Goal: Information Seeking & Learning: Learn about a topic

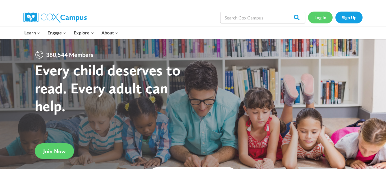
click at [322, 22] on link "Log In" at bounding box center [320, 18] width 25 height 12
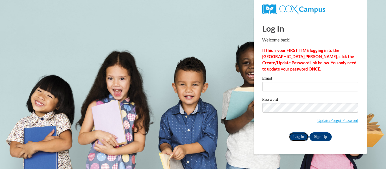
click at [299, 133] on input "Log In" at bounding box center [299, 137] width 20 height 9
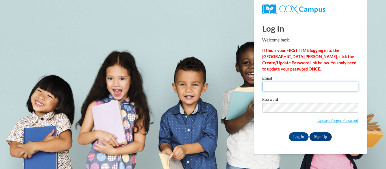
click at [272, 88] on input "Email" at bounding box center [310, 87] width 96 height 10
type input "riley.williamson26@buckeyehillscc.net"
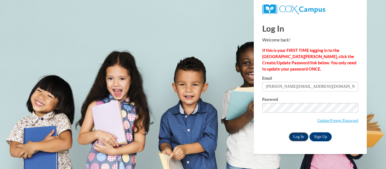
click at [299, 136] on input "Log In" at bounding box center [299, 137] width 20 height 9
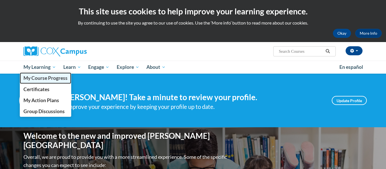
click at [51, 80] on span "My Course Progress" at bounding box center [45, 78] width 44 height 6
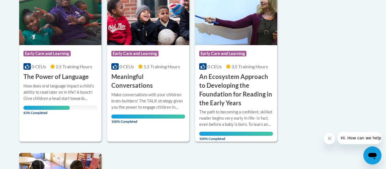
scroll to position [159, 0]
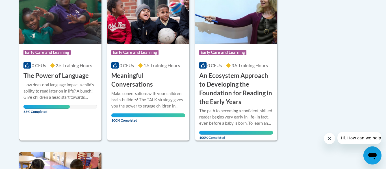
click at [77, 30] on img at bounding box center [60, 15] width 82 height 58
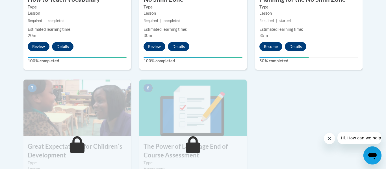
scroll to position [405, 0]
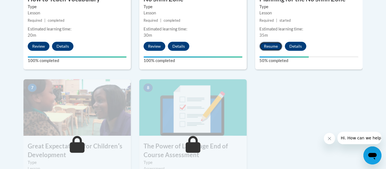
click at [276, 47] on button "Resume" at bounding box center [271, 46] width 23 height 9
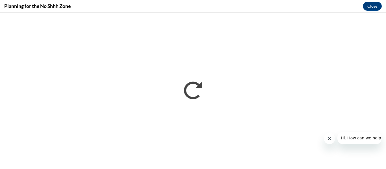
scroll to position [0, 0]
click at [327, 141] on button "Close message from company" at bounding box center [329, 138] width 11 height 11
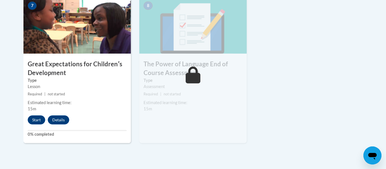
scroll to position [494, 0]
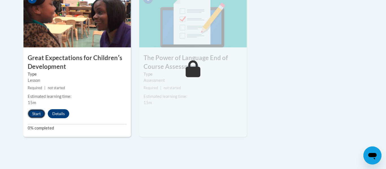
click at [34, 116] on button "Start" at bounding box center [37, 113] width 18 height 9
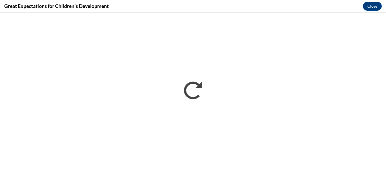
scroll to position [0, 0]
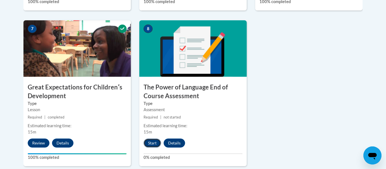
click at [154, 142] on button "Start" at bounding box center [153, 143] width 18 height 9
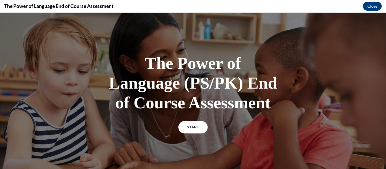
click at [154, 142] on div at bounding box center [193, 93] width 386 height 161
click at [194, 125] on link "START" at bounding box center [193, 127] width 31 height 13
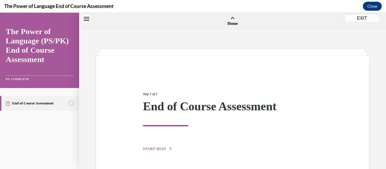
scroll to position [18, 0]
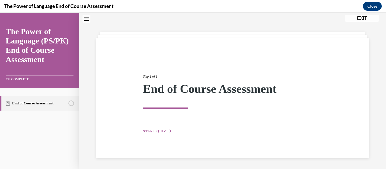
click at [166, 132] on button "START QUIZ" at bounding box center [157, 131] width 29 height 5
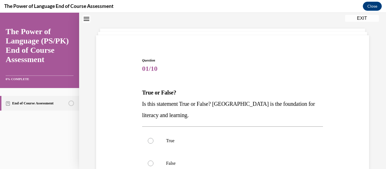
scroll to position [23, 0]
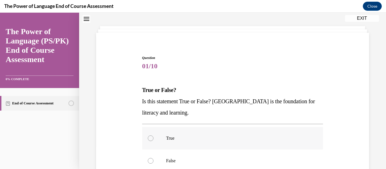
click at [151, 134] on label "True" at bounding box center [232, 138] width 181 height 23
click at [151, 136] on input "True" at bounding box center [151, 139] width 6 height 6
radio input "true"
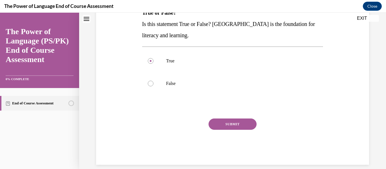
click at [221, 125] on button "SUBMIT" at bounding box center [233, 124] width 48 height 11
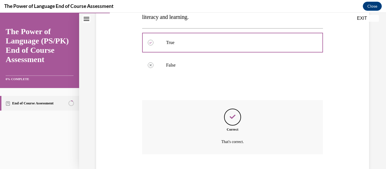
scroll to position [154, 0]
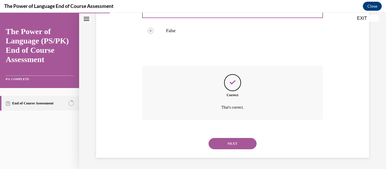
click at [211, 145] on button "NEXT" at bounding box center [233, 143] width 48 height 11
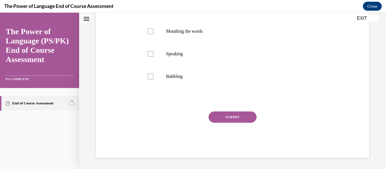
scroll to position [0, 0]
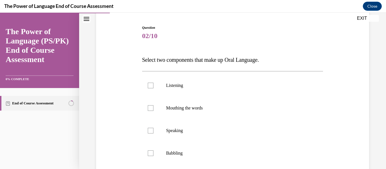
click at [188, 87] on p "Listening" at bounding box center [237, 86] width 143 height 6
click at [154, 87] on input "Listening" at bounding box center [151, 86] width 6 height 6
checkbox input "true"
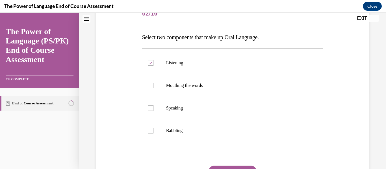
scroll to position [77, 0]
click at [188, 87] on p "Mouthing the words" at bounding box center [237, 85] width 143 height 6
click at [154, 87] on input "Mouthing the words" at bounding box center [151, 85] width 6 height 6
checkbox input "true"
click at [219, 166] on button "SUBMIT" at bounding box center [233, 170] width 48 height 11
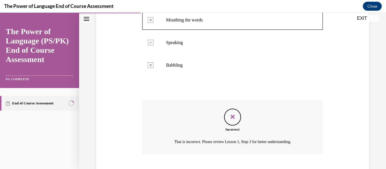
scroll to position [176, 0]
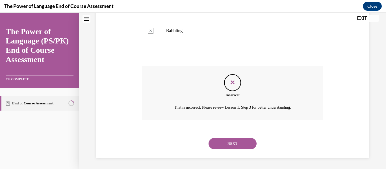
click at [220, 142] on button "NEXT" at bounding box center [233, 143] width 48 height 11
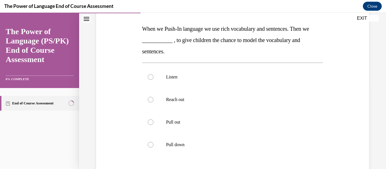
scroll to position [85, 0]
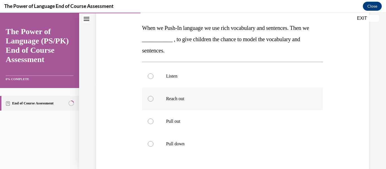
click at [197, 107] on label "Reach out" at bounding box center [232, 99] width 181 height 23
click at [154, 102] on input "Reach out" at bounding box center [151, 99] width 6 height 6
radio input "true"
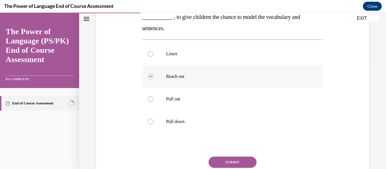
scroll to position [112, 0]
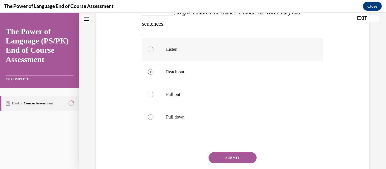
click at [197, 59] on label "Listen" at bounding box center [232, 49] width 181 height 23
click at [154, 52] on input "Listen" at bounding box center [151, 50] width 6 height 6
radio input "true"
click at [222, 159] on button "SUBMIT" at bounding box center [233, 157] width 48 height 11
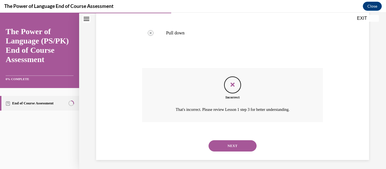
scroll to position [199, 0]
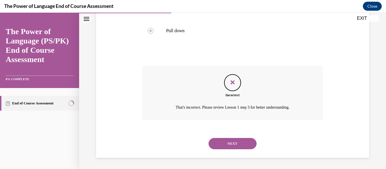
click at [220, 143] on button "NEXT" at bounding box center [233, 143] width 48 height 11
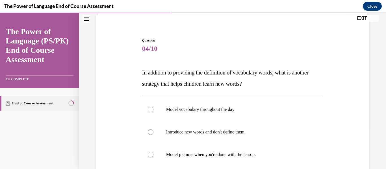
scroll to position [43, 0]
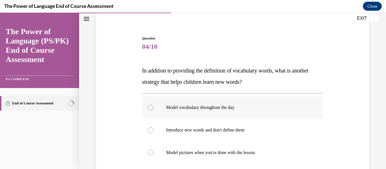
click at [189, 104] on label "Model vocabulary throughout the day" at bounding box center [232, 107] width 181 height 23
click at [154, 105] on input "Model vocabulary throughout the day" at bounding box center [151, 108] width 6 height 6
radio input "true"
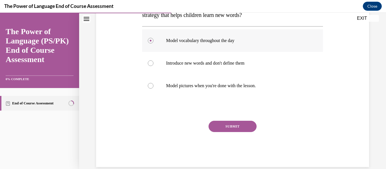
scroll to position [119, 0]
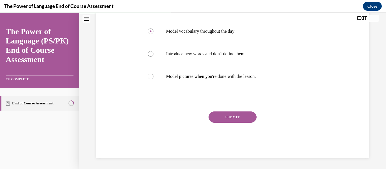
click at [221, 119] on button "SUBMIT" at bounding box center [233, 117] width 48 height 11
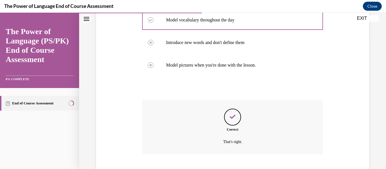
scroll to position [165, 0]
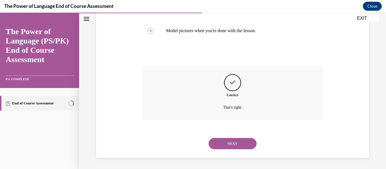
click at [226, 147] on button "NEXT" at bounding box center [233, 143] width 48 height 11
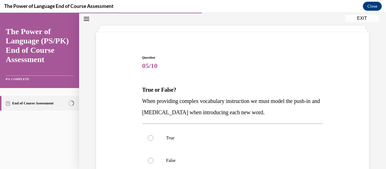
scroll to position [24, 0]
click at [194, 137] on p "True" at bounding box center [237, 138] width 143 height 6
click at [154, 137] on input "True" at bounding box center [151, 138] width 6 height 6
radio input "true"
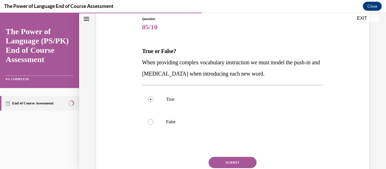
click at [223, 159] on button "SUBMIT" at bounding box center [233, 162] width 48 height 11
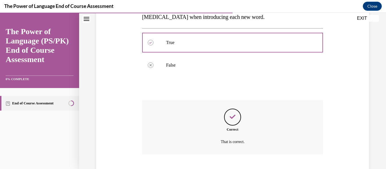
scroll to position [154, 0]
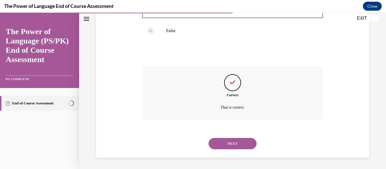
click at [220, 141] on button "NEXT" at bounding box center [233, 143] width 48 height 11
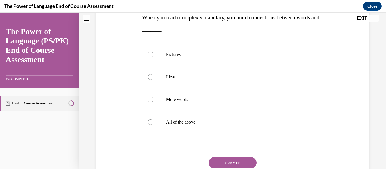
scroll to position [96, 0]
click at [215, 119] on p "All of the above" at bounding box center [237, 122] width 143 height 6
click at [154, 119] on input "All of the above" at bounding box center [151, 122] width 6 height 6
radio input "true"
click at [225, 159] on button "SUBMIT" at bounding box center [233, 162] width 48 height 11
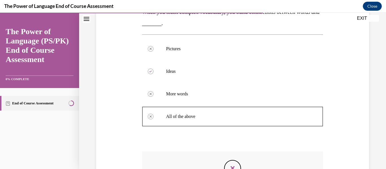
scroll to position [187, 0]
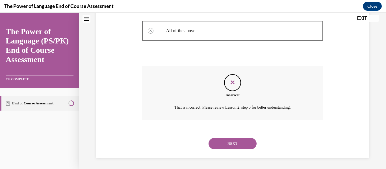
click at [225, 144] on button "NEXT" at bounding box center [233, 143] width 48 height 11
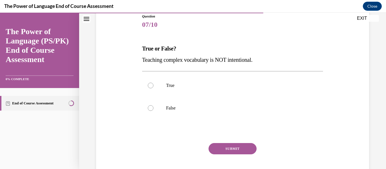
scroll to position [65, 0]
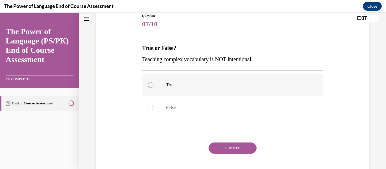
click at [211, 85] on p "True" at bounding box center [237, 85] width 143 height 6
click at [154, 85] on input "True" at bounding box center [151, 85] width 6 height 6
radio input "true"
click at [232, 146] on button "SUBMIT" at bounding box center [233, 148] width 48 height 11
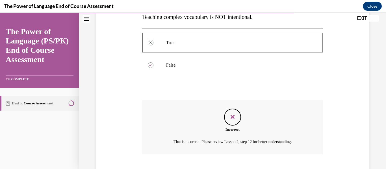
scroll to position [142, 0]
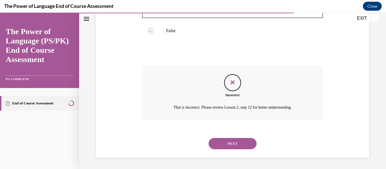
click at [230, 144] on button "NEXT" at bounding box center [233, 143] width 48 height 11
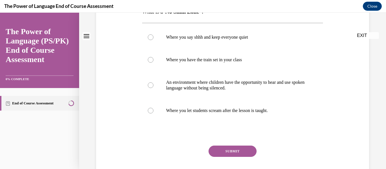
scroll to position [0, 0]
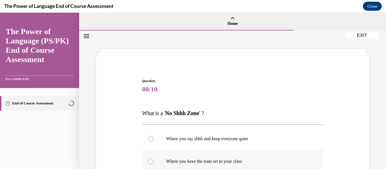
click at [232, 150] on label "Where you have the train set in your class" at bounding box center [232, 161] width 181 height 23
click at [154, 159] on input "Where you have the train set in your class" at bounding box center [151, 162] width 6 height 6
radio input "true"
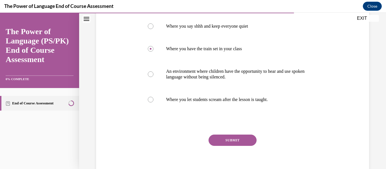
click at [226, 143] on button "SUBMIT" at bounding box center [233, 140] width 48 height 11
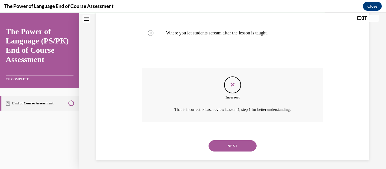
scroll to position [182, 0]
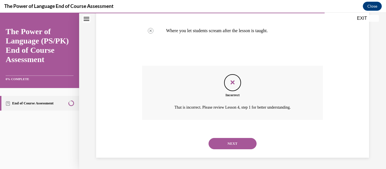
click at [228, 146] on button "NEXT" at bounding box center [233, 143] width 48 height 11
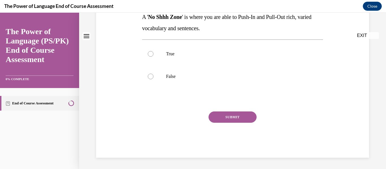
scroll to position [0, 0]
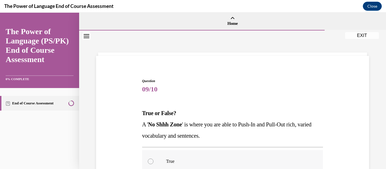
click at [227, 161] on p "True" at bounding box center [237, 162] width 143 height 6
click at [154, 161] on input "True" at bounding box center [151, 162] width 6 height 6
radio input "true"
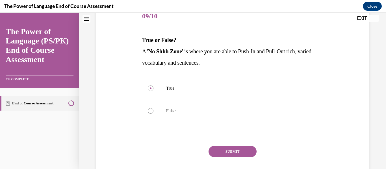
click at [222, 151] on button "SUBMIT" at bounding box center [233, 151] width 48 height 11
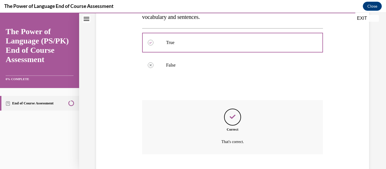
scroll to position [154, 0]
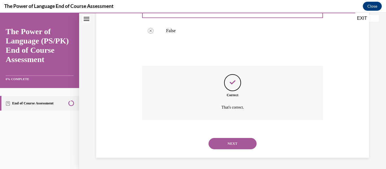
click at [222, 151] on div "NEXT" at bounding box center [232, 144] width 181 height 23
click at [219, 144] on button "NEXT" at bounding box center [233, 143] width 48 height 11
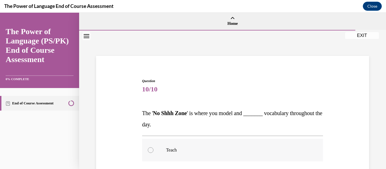
click at [219, 145] on label "Teach" at bounding box center [232, 150] width 181 height 23
click at [154, 148] on input "Teach" at bounding box center [151, 151] width 6 height 6
radio input "true"
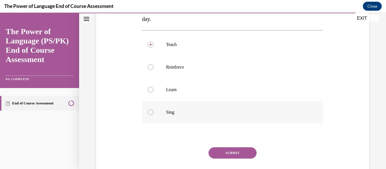
click at [219, 153] on button "SUBMIT" at bounding box center [233, 153] width 48 height 11
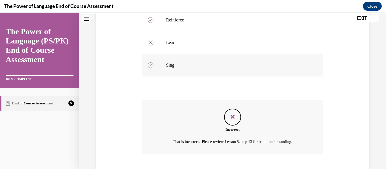
scroll to position [187, 0]
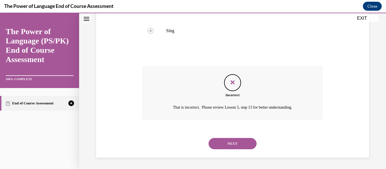
click at [219, 144] on button "NEXT" at bounding box center [233, 143] width 48 height 11
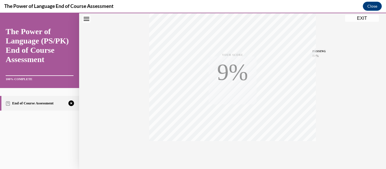
scroll to position [112, 0]
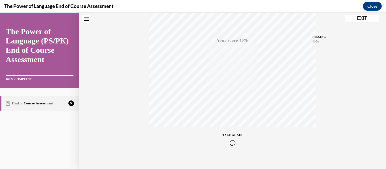
click at [229, 144] on icon "button" at bounding box center [233, 143] width 20 height 6
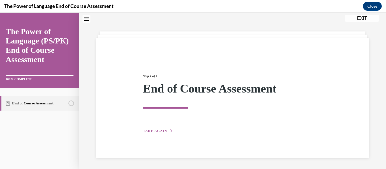
click at [160, 128] on div "Step 1 of 1 End of Course Assessment TAKE AGAIN" at bounding box center [233, 98] width 188 height 74
click at [163, 133] on span "TAKE AGAIN" at bounding box center [155, 131] width 24 height 4
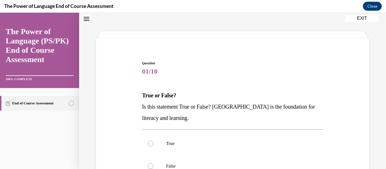
click at [163, 133] on label "True" at bounding box center [232, 144] width 181 height 23
click at [154, 141] on input "True" at bounding box center [151, 144] width 6 height 6
radio input "true"
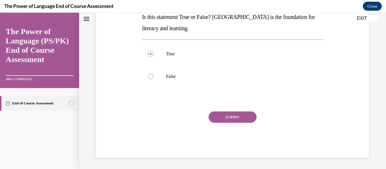
click at [227, 120] on button "SUBMIT" at bounding box center [233, 117] width 48 height 11
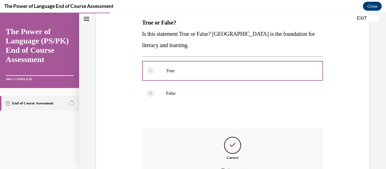
scroll to position [154, 0]
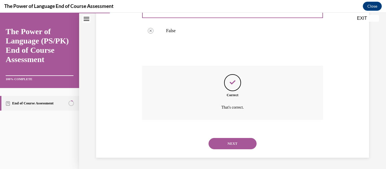
click at [216, 142] on button "NEXT" at bounding box center [233, 143] width 48 height 11
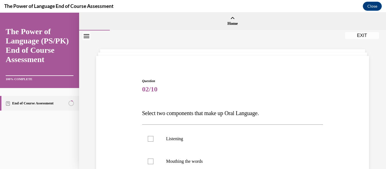
scroll to position [34, 0]
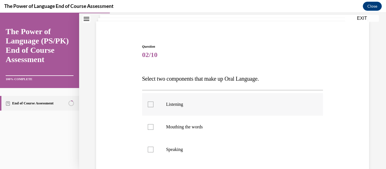
click at [207, 113] on label "Listening" at bounding box center [232, 104] width 181 height 23
click at [154, 107] on input "Listening" at bounding box center [151, 105] width 6 height 6
checkbox input "true"
click at [210, 126] on p "Mouthing the words" at bounding box center [237, 127] width 143 height 6
click at [154, 126] on input "Mouthing the words" at bounding box center [151, 127] width 6 height 6
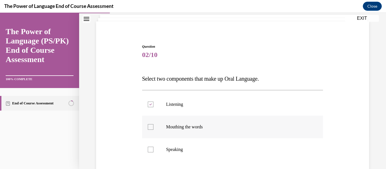
checkbox input "true"
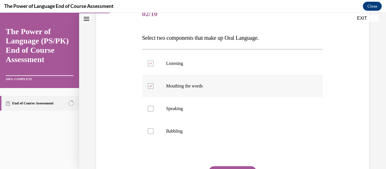
click at [210, 126] on label "Babbling" at bounding box center [232, 131] width 181 height 23
click at [154, 129] on input "Babbling" at bounding box center [151, 132] width 6 height 6
checkbox input "true"
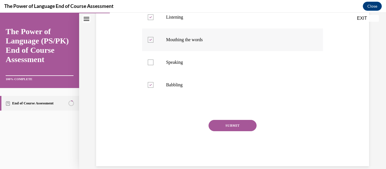
scroll to position [123, 0]
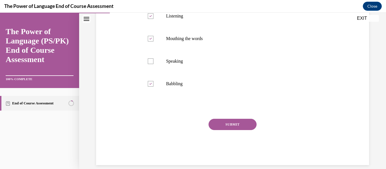
click at [219, 125] on button "SUBMIT" at bounding box center [233, 124] width 48 height 11
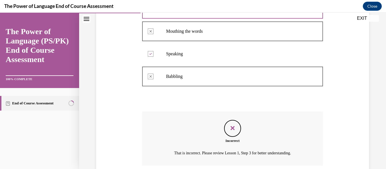
scroll to position [176, 0]
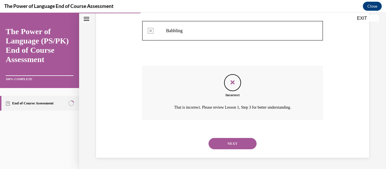
click at [224, 139] on button "NEXT" at bounding box center [233, 143] width 48 height 11
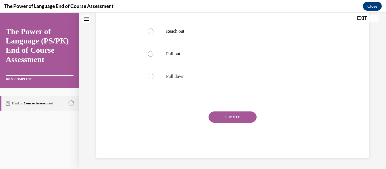
scroll to position [0, 0]
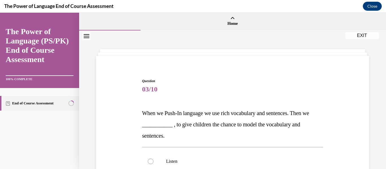
copy span "When we Push-In language we use rich vocabulary and sentences. Then we ________…"
drag, startPoint x: 141, startPoint y: 112, endPoint x: 178, endPoint y: 133, distance: 42.2
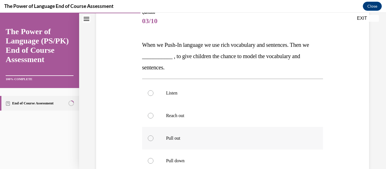
click at [156, 138] on label "Pull out" at bounding box center [232, 138] width 181 height 23
click at [154, 138] on input "Pull out" at bounding box center [151, 139] width 6 height 6
radio input "true"
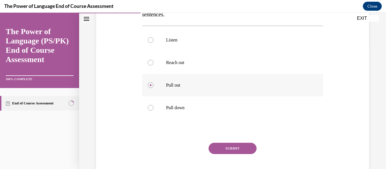
scroll to position [130, 0]
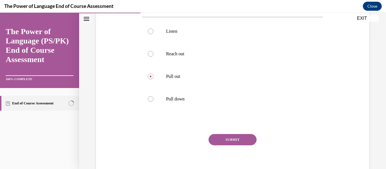
click at [241, 143] on button "SUBMIT" at bounding box center [233, 139] width 48 height 11
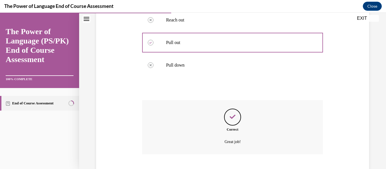
scroll to position [199, 0]
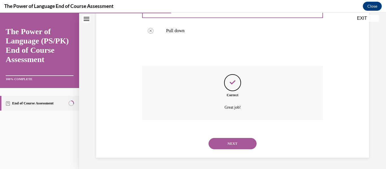
click at [228, 140] on button "NEXT" at bounding box center [233, 143] width 48 height 11
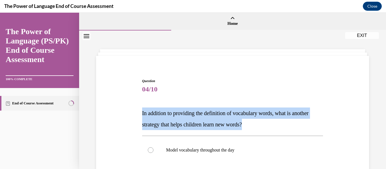
copy span "In addition to providing the definition of vocabulary words, what is another st…"
drag, startPoint x: 142, startPoint y: 112, endPoint x: 256, endPoint y: 123, distance: 115.1
click at [256, 123] on p "In addition to providing the definition of vocabulary words, what is another st…" at bounding box center [232, 119] width 181 height 23
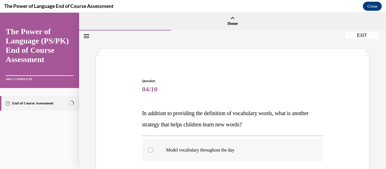
click at [169, 141] on label "Model vocabulary throughout the day" at bounding box center [232, 150] width 181 height 23
click at [154, 148] on input "Model vocabulary throughout the day" at bounding box center [151, 151] width 6 height 6
radio input "true"
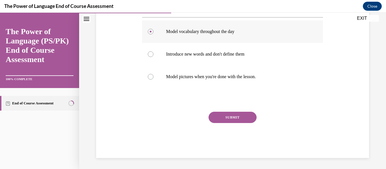
scroll to position [119, 0]
click at [217, 120] on button "SUBMIT" at bounding box center [233, 117] width 48 height 11
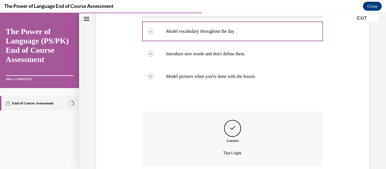
scroll to position [165, 0]
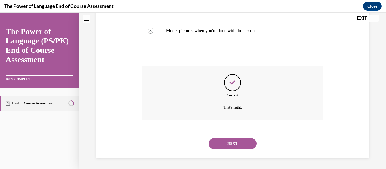
click at [227, 140] on button "NEXT" at bounding box center [233, 143] width 48 height 11
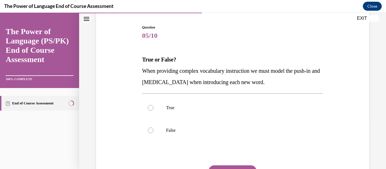
scroll to position [54, 0]
click at [170, 107] on p "True" at bounding box center [237, 108] width 143 height 6
click at [154, 107] on input "True" at bounding box center [151, 108] width 6 height 6
radio input "true"
click at [233, 168] on button "SUBMIT" at bounding box center [233, 170] width 48 height 11
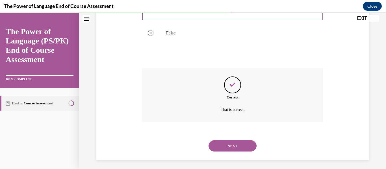
scroll to position [154, 0]
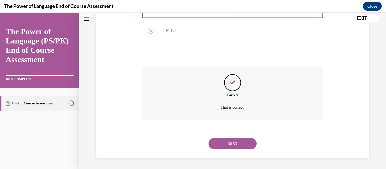
click at [234, 144] on button "NEXT" at bounding box center [233, 143] width 48 height 11
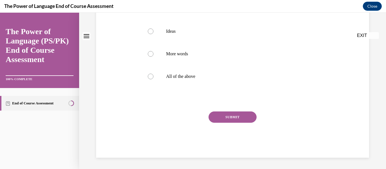
scroll to position [0, 0]
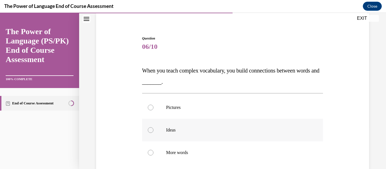
click at [156, 122] on label "Ideas" at bounding box center [232, 130] width 181 height 23
click at [154, 128] on input "Ideas" at bounding box center [151, 131] width 6 height 6
radio input "true"
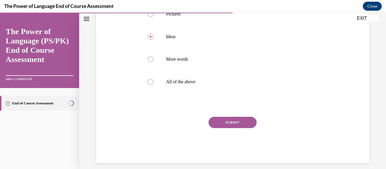
click at [236, 122] on button "SUBMIT" at bounding box center [233, 122] width 48 height 11
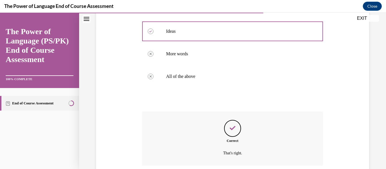
scroll to position [187, 0]
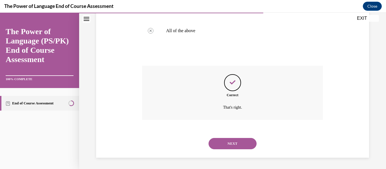
click at [238, 139] on button "NEXT" at bounding box center [233, 143] width 48 height 11
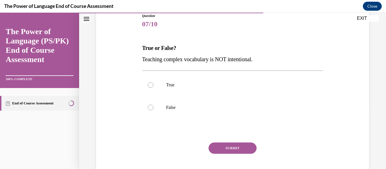
scroll to position [67, 0]
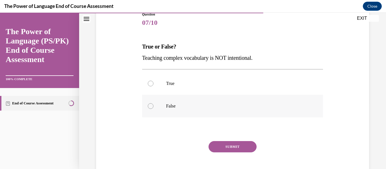
click at [209, 103] on p "False" at bounding box center [237, 106] width 143 height 6
click at [154, 103] on input "False" at bounding box center [151, 106] width 6 height 6
radio input "true"
click at [223, 146] on button "SUBMIT" at bounding box center [233, 146] width 48 height 11
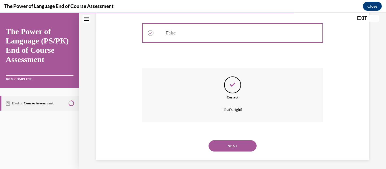
scroll to position [142, 0]
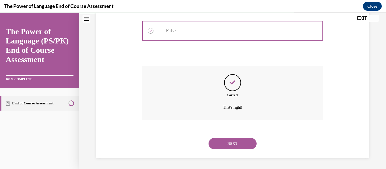
click at [224, 148] on button "NEXT" at bounding box center [233, 143] width 48 height 11
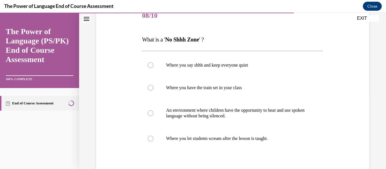
click at [228, 110] on p "An environment where children have the opportunity to hear and use spoken langu…" at bounding box center [237, 113] width 143 height 11
click at [154, 111] on input "An environment where children have the opportunity to hear and use spoken langu…" at bounding box center [151, 114] width 6 height 6
radio input "true"
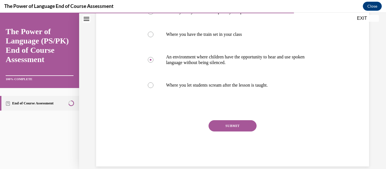
click at [226, 128] on button "SUBMIT" at bounding box center [233, 125] width 48 height 11
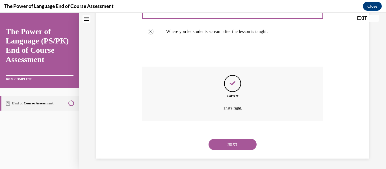
scroll to position [182, 0]
click at [227, 147] on button "NEXT" at bounding box center [233, 143] width 48 height 11
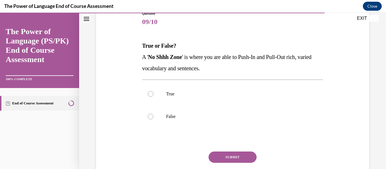
scroll to position [71, 0]
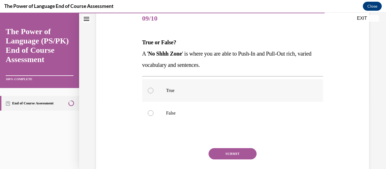
click at [201, 100] on label "True" at bounding box center [232, 90] width 181 height 23
click at [154, 94] on input "True" at bounding box center [151, 91] width 6 height 6
radio input "true"
click at [228, 155] on button "SUBMIT" at bounding box center [233, 153] width 48 height 11
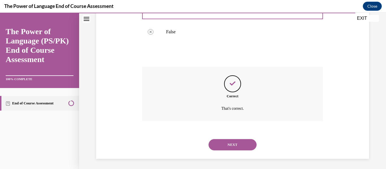
scroll to position [154, 0]
click at [225, 150] on div "NEXT" at bounding box center [232, 144] width 181 height 23
click at [223, 148] on button "NEXT" at bounding box center [233, 143] width 48 height 11
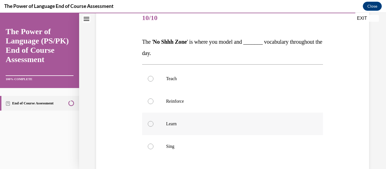
scroll to position [77, 0]
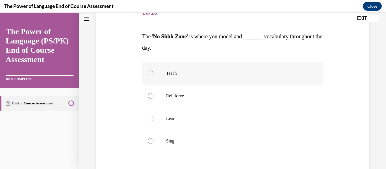
click at [236, 72] on p "Teach" at bounding box center [237, 74] width 143 height 6
click at [154, 72] on input "Teach" at bounding box center [151, 74] width 6 height 6
radio input "true"
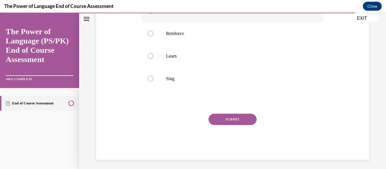
scroll to position [142, 0]
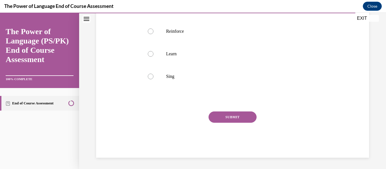
click at [240, 120] on button "SUBMIT" at bounding box center [233, 117] width 48 height 11
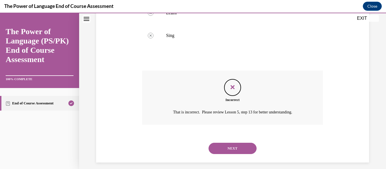
scroll to position [187, 0]
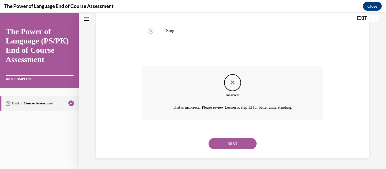
click at [239, 147] on button "NEXT" at bounding box center [233, 143] width 48 height 11
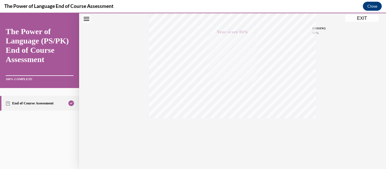
scroll to position [0, 0]
click at [230, 129] on div "TAKE AGAIN" at bounding box center [233, 131] width 20 height 13
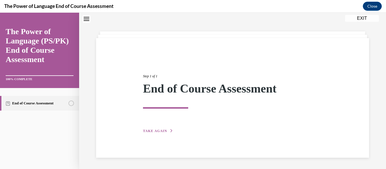
scroll to position [18, 0]
click at [361, 18] on button "EXIT" at bounding box center [362, 18] width 34 height 7
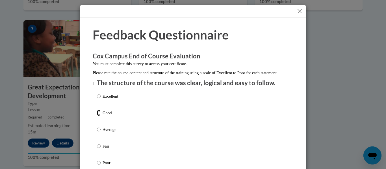
click at [100, 116] on input "Good" at bounding box center [99, 113] width 4 height 6
radio input "true"
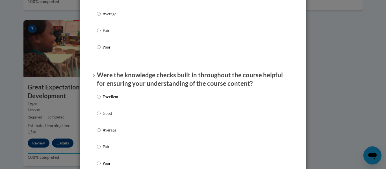
click at [101, 121] on label "Good" at bounding box center [107, 118] width 21 height 15
click at [101, 117] on input "Good" at bounding box center [99, 114] width 4 height 6
radio input "true"
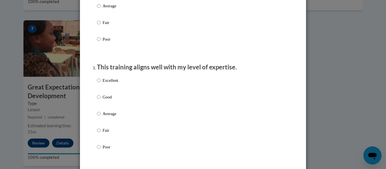
scroll to position [241, 0]
click at [101, 121] on label "Average" at bounding box center [107, 118] width 21 height 15
click at [101, 117] on input "Average" at bounding box center [99, 114] width 4 height 6
radio input "true"
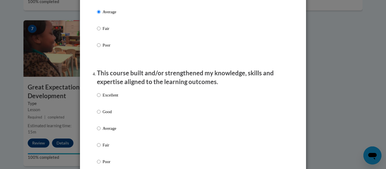
click at [101, 121] on label "Good" at bounding box center [107, 116] width 21 height 15
click at [101, 115] on input "Good" at bounding box center [99, 112] width 4 height 6
radio input "true"
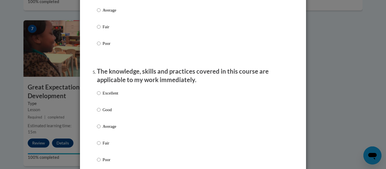
click at [101, 121] on label "Good" at bounding box center [107, 114] width 21 height 15
click at [101, 113] on input "Good" at bounding box center [99, 110] width 4 height 6
radio input "true"
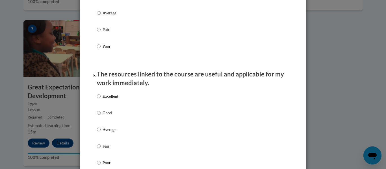
scroll to position [575, 0]
click at [101, 121] on label "Good" at bounding box center [107, 117] width 21 height 15
click at [101, 116] on input "Good" at bounding box center [99, 113] width 4 height 6
radio input "true"
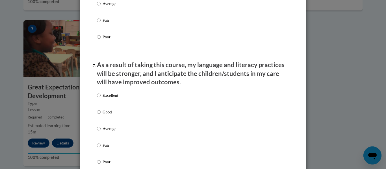
click at [104, 132] on p "Average" at bounding box center [111, 129] width 16 height 6
click at [101, 132] on input "Average" at bounding box center [99, 129] width 4 height 6
radio input "true"
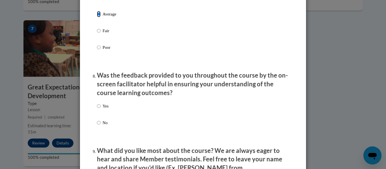
scroll to position [823, 0]
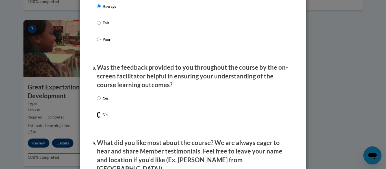
click at [99, 116] on input "No" at bounding box center [99, 115] width 4 height 6
radio input "true"
click at [102, 122] on label "No" at bounding box center [103, 119] width 12 height 15
click at [101, 118] on input "No" at bounding box center [99, 115] width 4 height 6
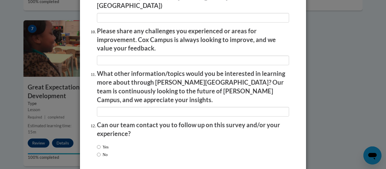
scroll to position [1002, 0]
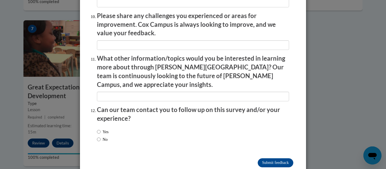
click at [102, 126] on div "Yes No" at bounding box center [103, 136] width 12 height 20
click at [98, 129] on input "Yes" at bounding box center [99, 132] width 4 height 6
radio input "true"
click at [282, 159] on input "Submit feedback" at bounding box center [276, 163] width 36 height 9
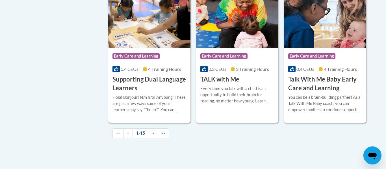
scroll to position [845, 0]
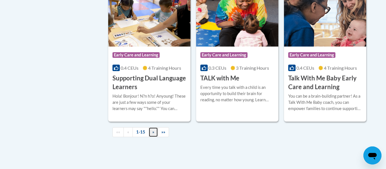
click at [152, 137] on link "»" at bounding box center [153, 133] width 9 height 10
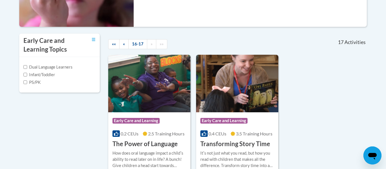
scroll to position [168, 0]
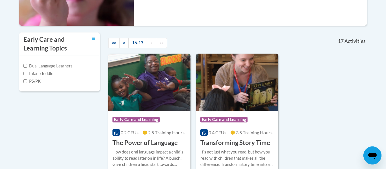
click at [243, 103] on img at bounding box center [237, 83] width 82 height 58
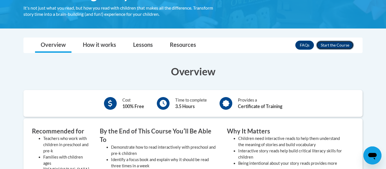
click at [341, 46] on button "Enroll" at bounding box center [335, 45] width 38 height 9
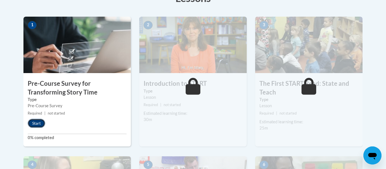
click at [38, 122] on button "Start" at bounding box center [37, 123] width 18 height 9
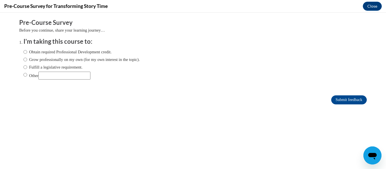
click at [57, 52] on label "Obtain required Professional Development credit." at bounding box center [67, 52] width 88 height 6
click at [27, 52] on input "Obtain required Professional Development credit." at bounding box center [25, 52] width 4 height 6
radio input "true"
click at [353, 103] on input "Submit feedback" at bounding box center [349, 100] width 36 height 9
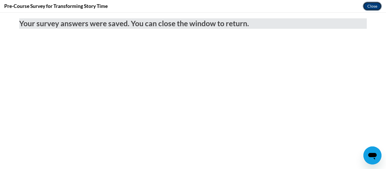
click at [377, 9] on button "Close" at bounding box center [372, 6] width 19 height 9
